Goal: Navigation & Orientation: Understand site structure

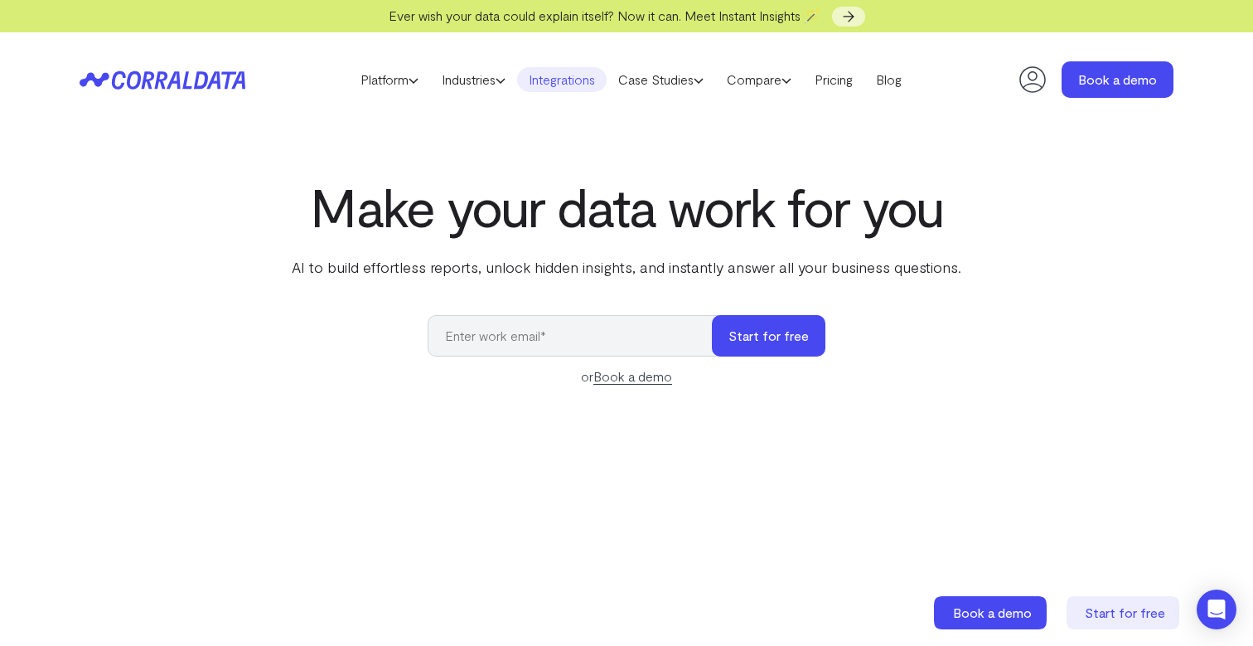
click at [534, 75] on link "Integrations" at bounding box center [562, 79] width 90 height 25
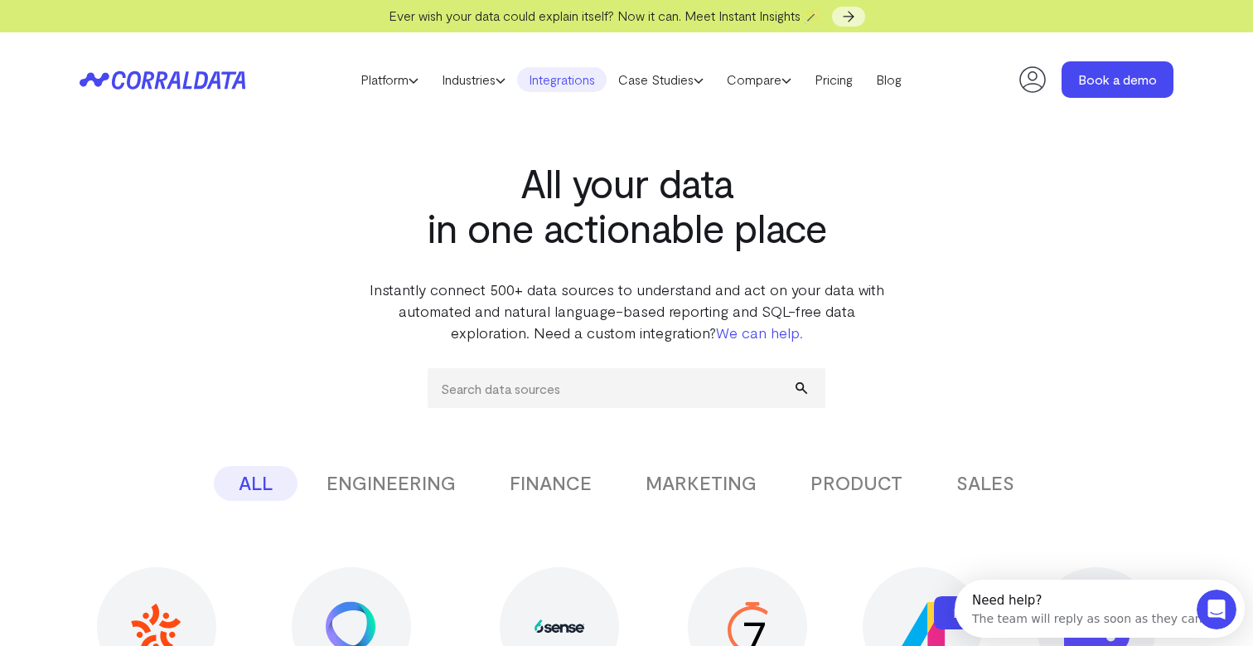
click at [225, 75] on icon at bounding box center [163, 79] width 166 height 19
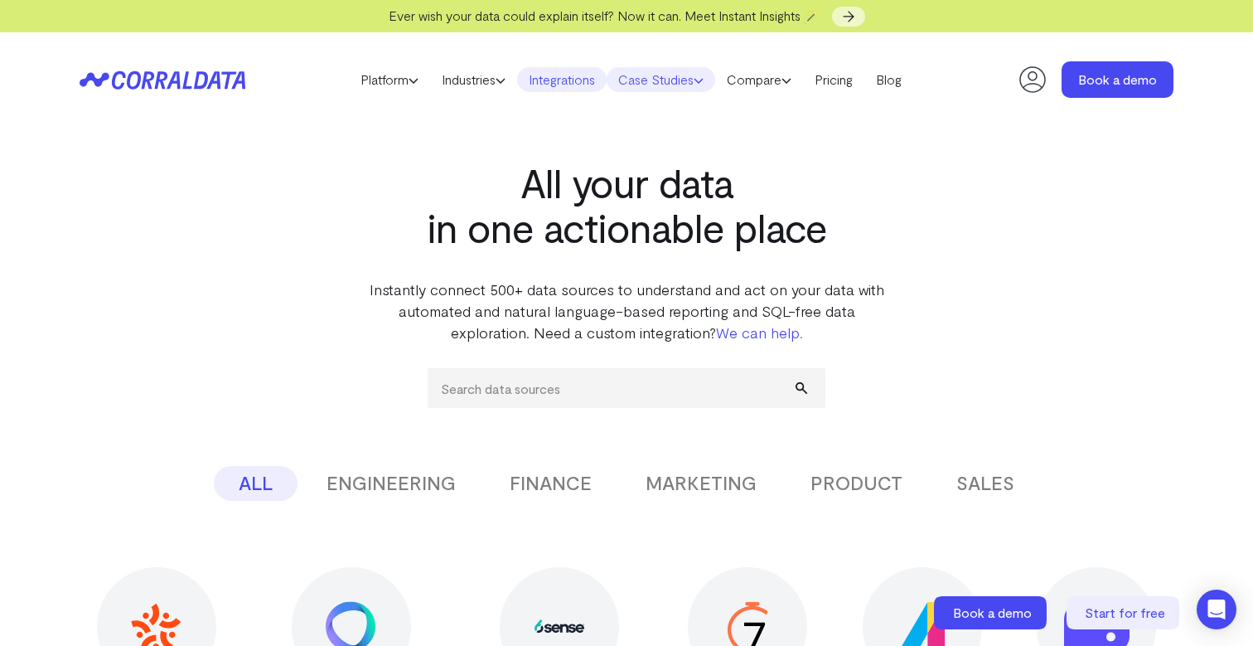
click at [643, 86] on link "Case Studies" at bounding box center [661, 79] width 109 height 25
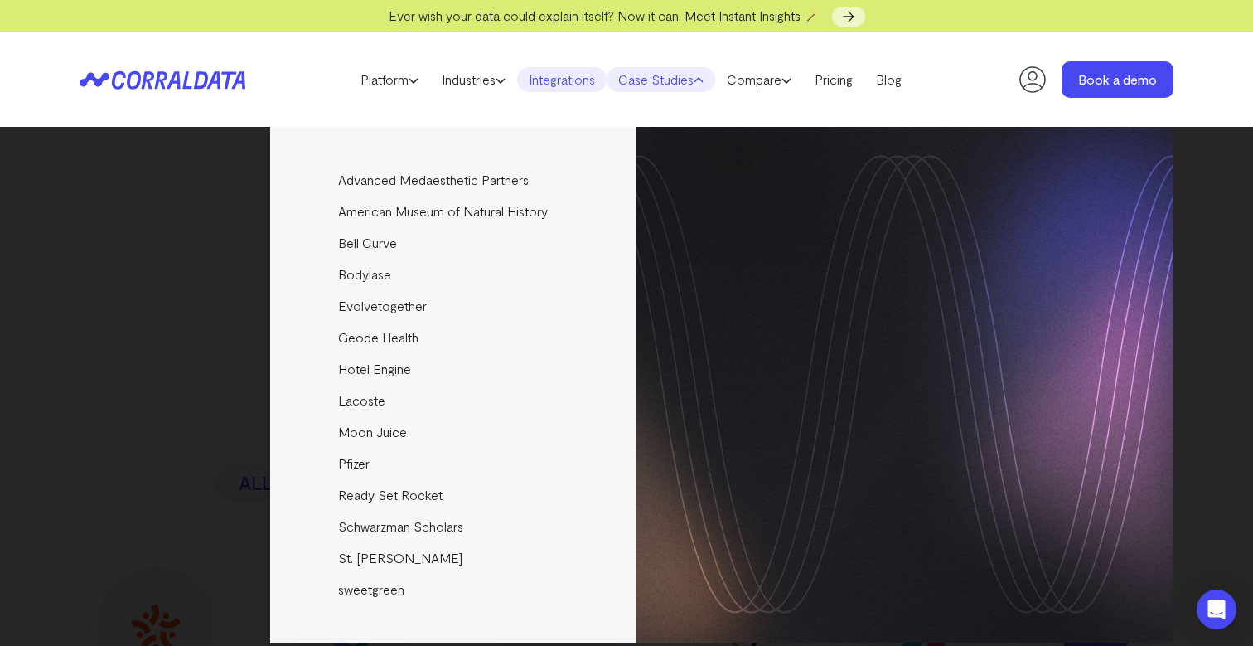
click at [643, 86] on link "Case Studies" at bounding box center [661, 79] width 109 height 25
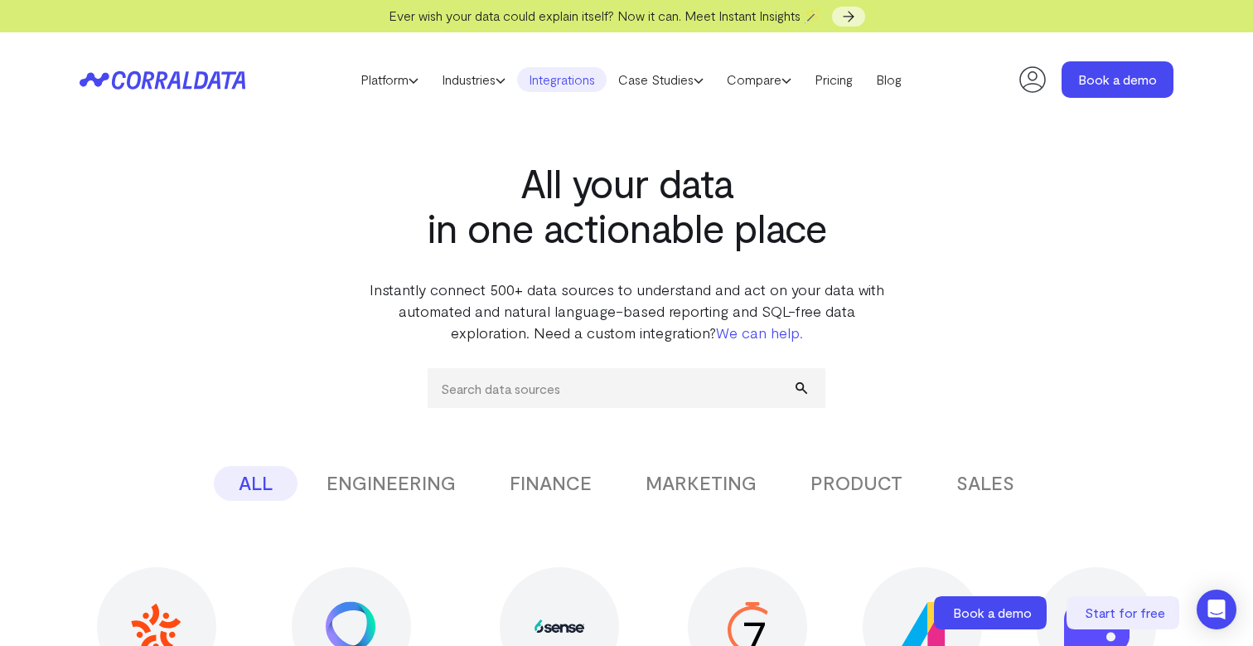
click at [553, 79] on link "Integrations" at bounding box center [562, 79] width 90 height 25
click at [856, 83] on link "Pricing" at bounding box center [833, 79] width 61 height 25
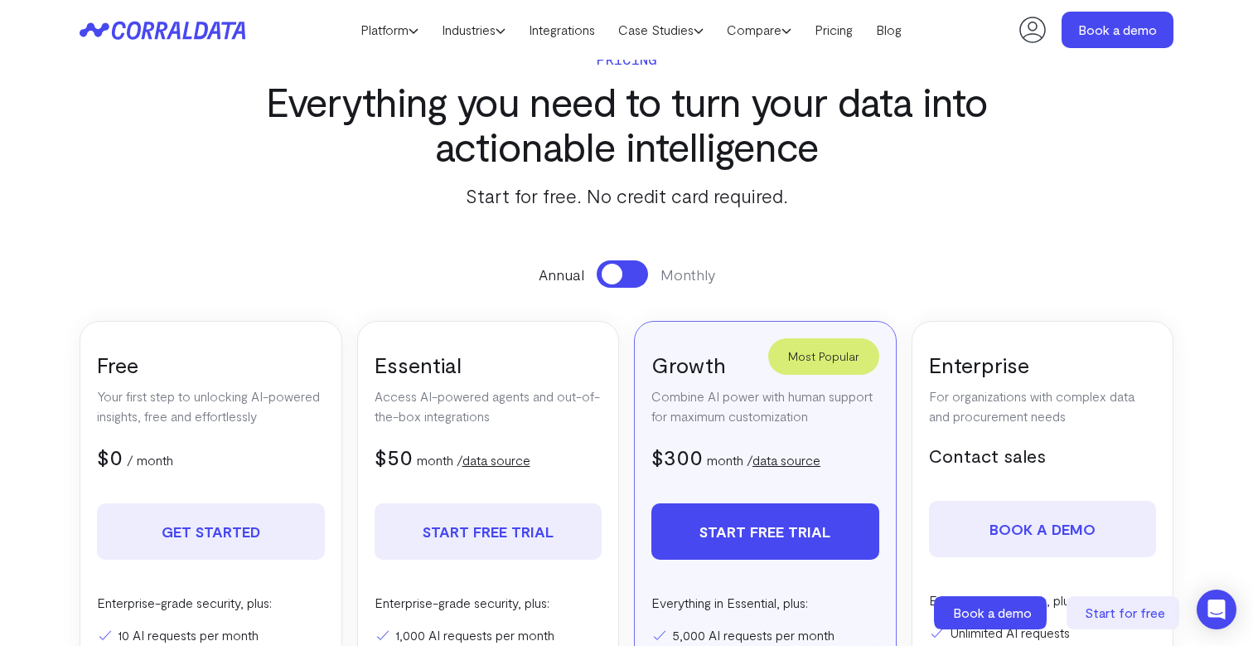
scroll to position [70, 0]
click at [234, 27] on icon at bounding box center [163, 30] width 166 height 19
